Goal: Task Accomplishment & Management: Manage account settings

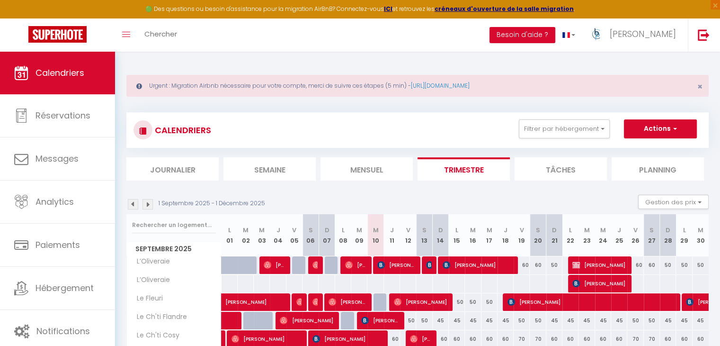
click at [147, 204] on img at bounding box center [147, 204] width 10 height 10
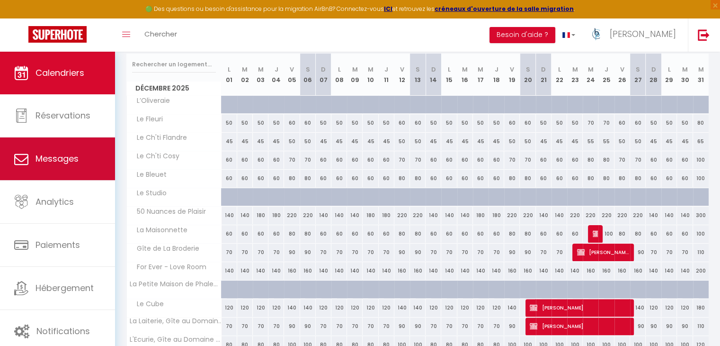
scroll to position [47, 0]
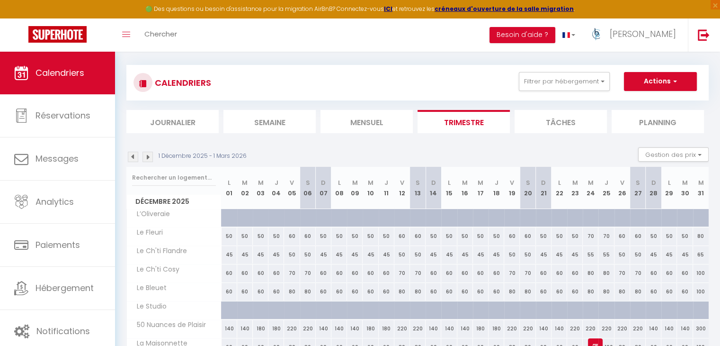
click at [149, 157] on img at bounding box center [147, 156] width 10 height 10
select select
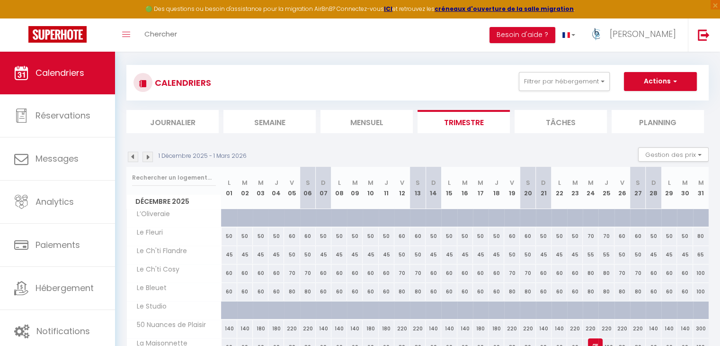
select select
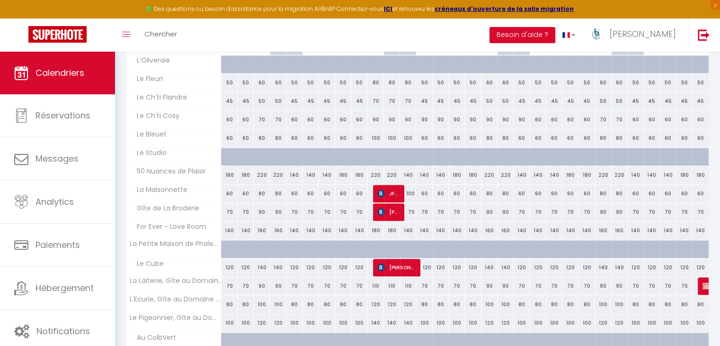
scroll to position [521, 0]
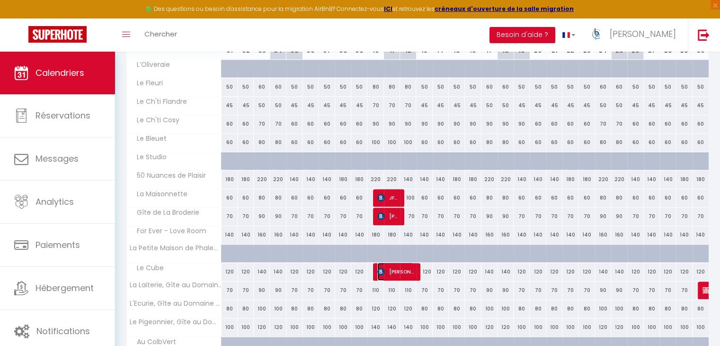
click at [396, 267] on span "[PERSON_NAME]" at bounding box center [395, 271] width 36 height 18
select select "OK"
select select "0"
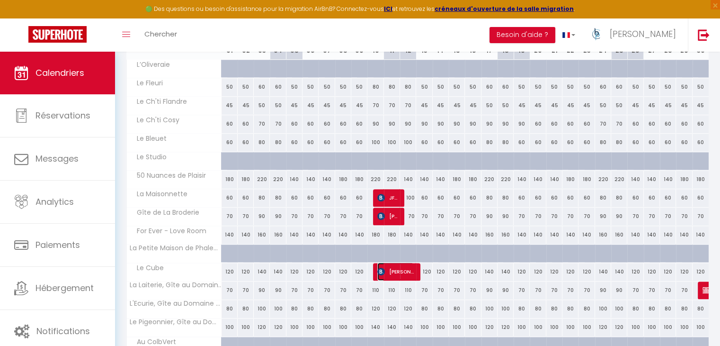
select select "1"
select select
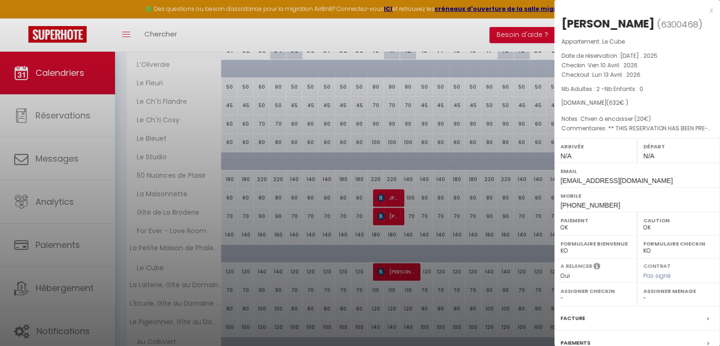
click at [472, 213] on div at bounding box center [360, 173] width 720 height 346
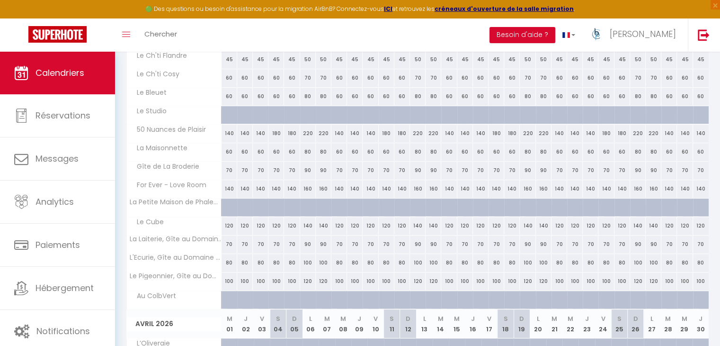
scroll to position [95, 0]
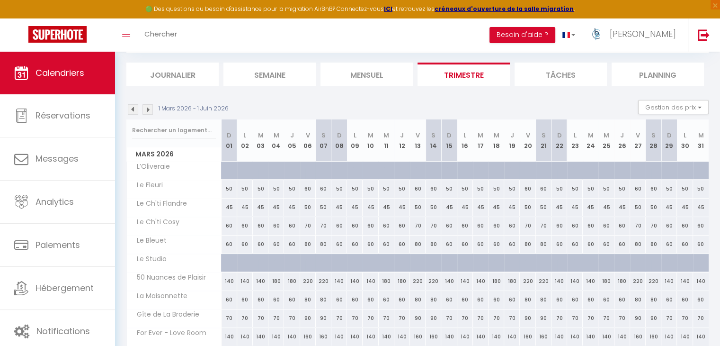
click at [134, 107] on img at bounding box center [133, 109] width 10 height 10
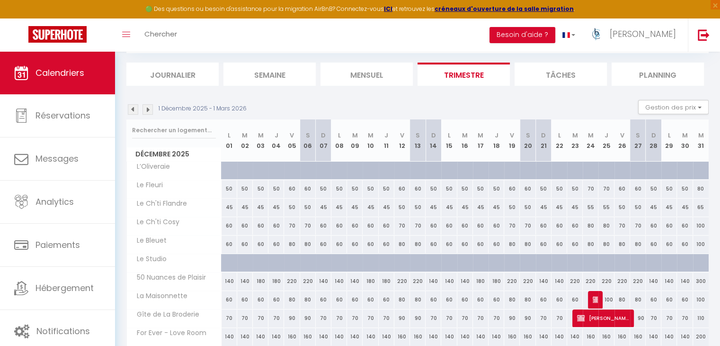
click at [136, 109] on img at bounding box center [133, 109] width 10 height 10
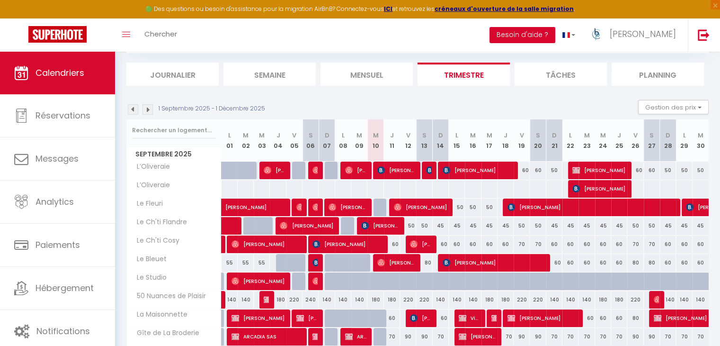
click at [555, 30] on button "Besoin d'aide ?" at bounding box center [522, 35] width 66 height 16
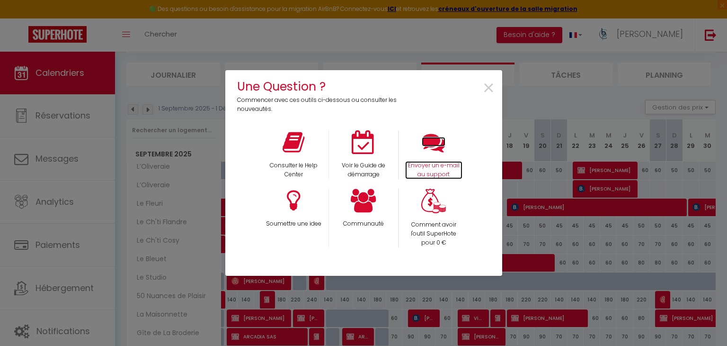
click at [434, 145] on icon at bounding box center [434, 142] width 24 height 24
click at [483, 85] on span "×" at bounding box center [488, 88] width 13 height 30
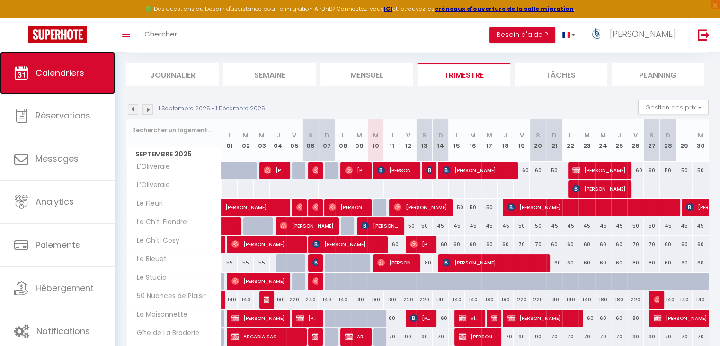
click at [57, 72] on span "Calendriers" at bounding box center [59, 73] width 49 height 12
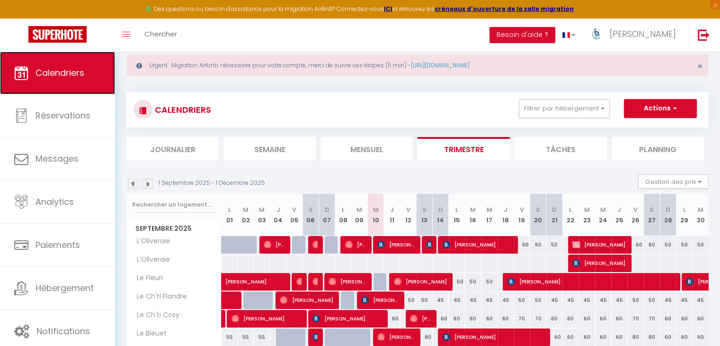
scroll to position [0, 0]
